Goal: Find specific page/section: Find specific page/section

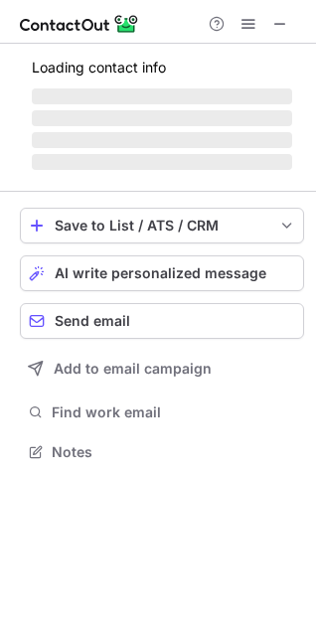
scroll to position [450, 316]
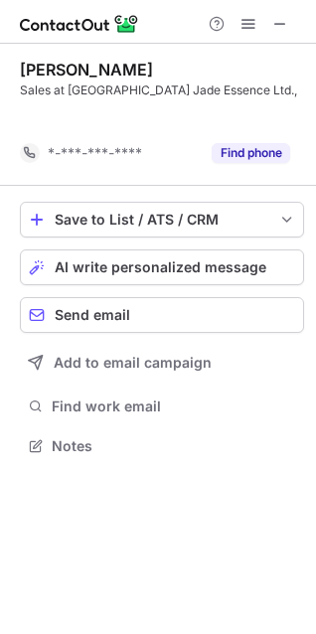
scroll to position [401, 316]
